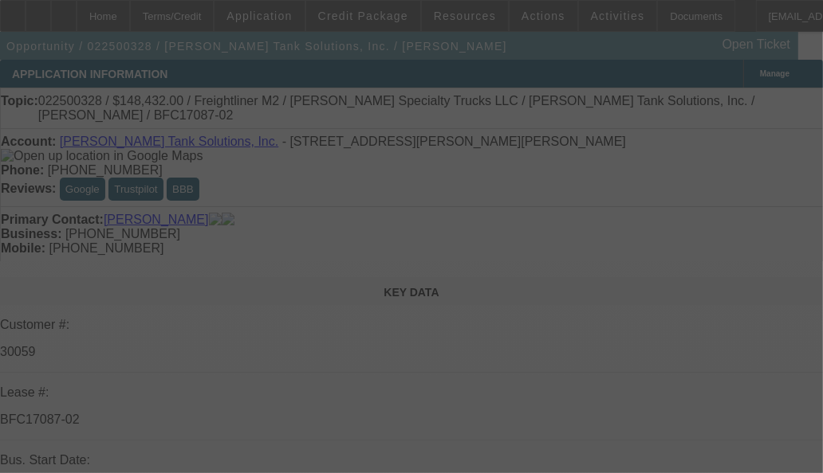
select select "0"
select select "2"
select select "0"
select select "2"
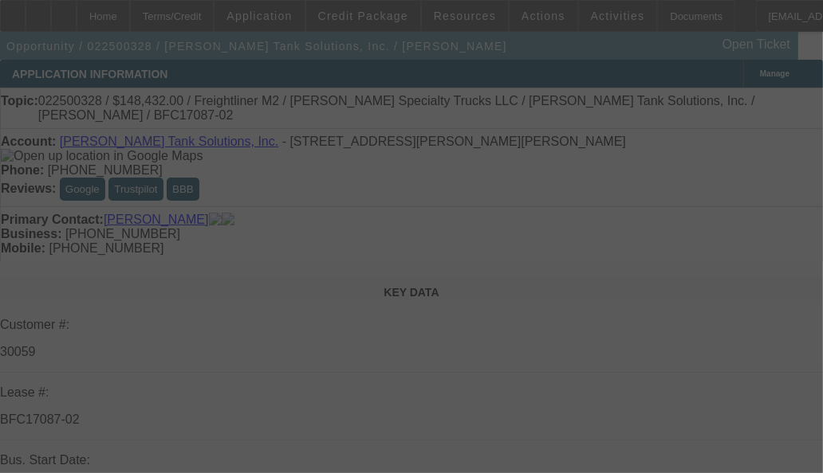
select select "0"
select select "2"
select select "0"
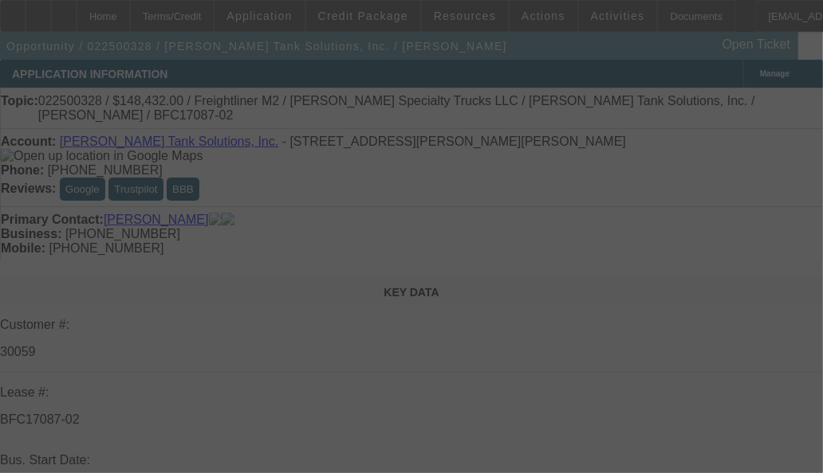
select select "2"
select select "0"
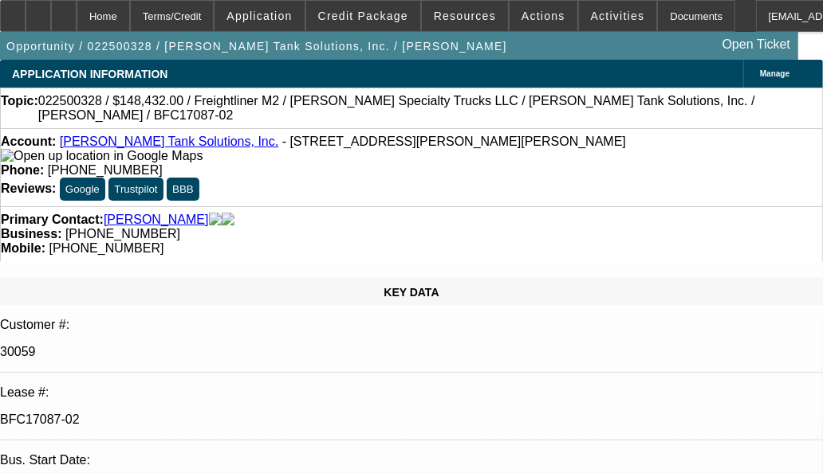
select select "1"
select select "2"
select select "6"
select select "1"
select select "2"
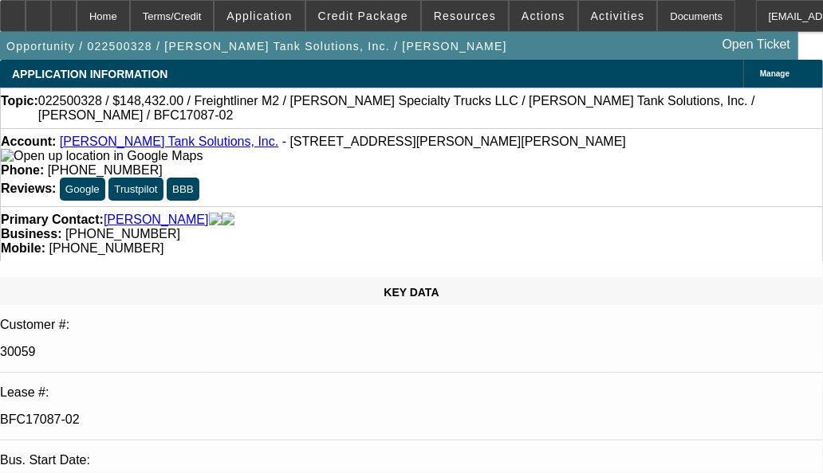
select select "6"
select select "1"
select select "2"
select select "6"
select select "1"
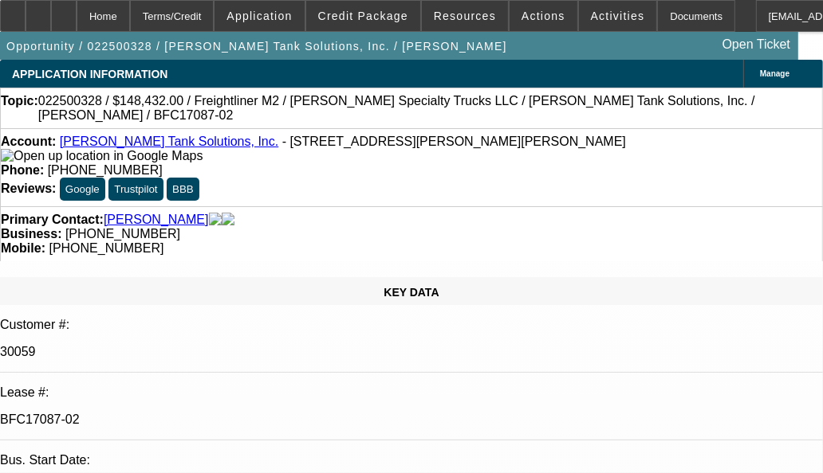
select select "2"
select select "6"
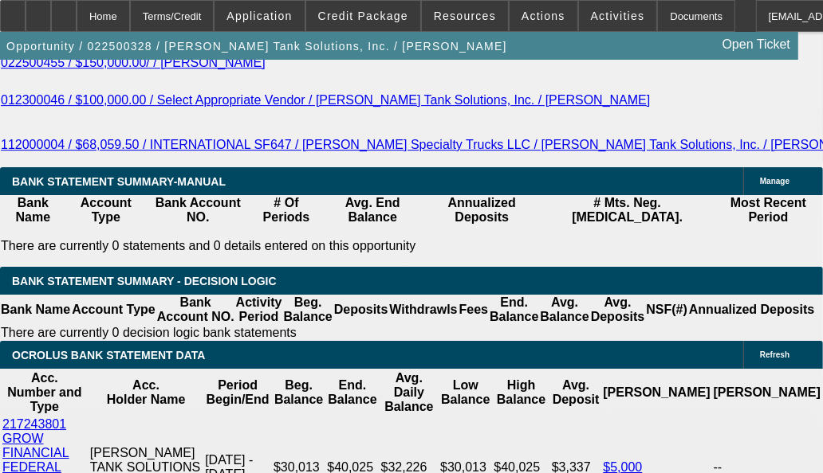
scroll to position [3277, 0]
